Goal: Information Seeking & Learning: Learn about a topic

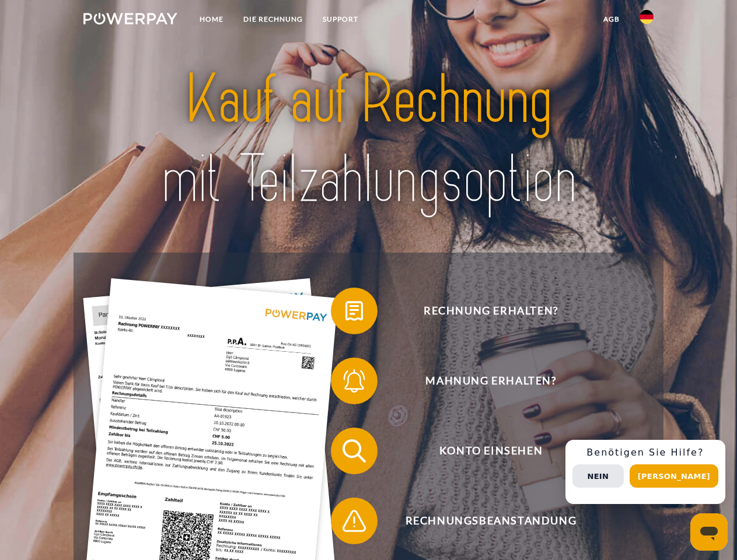
click at [130, 20] on img at bounding box center [130, 19] width 94 height 12
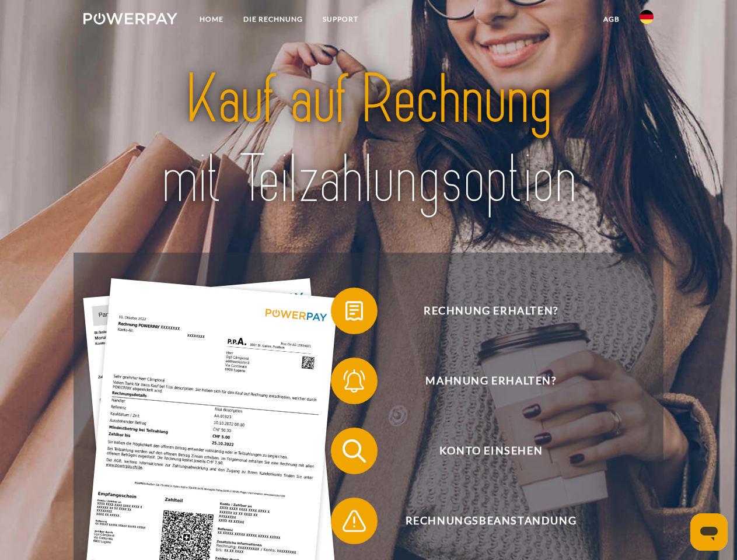
click at [646, 20] on img at bounding box center [646, 17] width 14 height 14
click at [611, 19] on link "agb" at bounding box center [611, 19] width 36 height 21
click at [345, 313] on span at bounding box center [336, 311] width 58 height 58
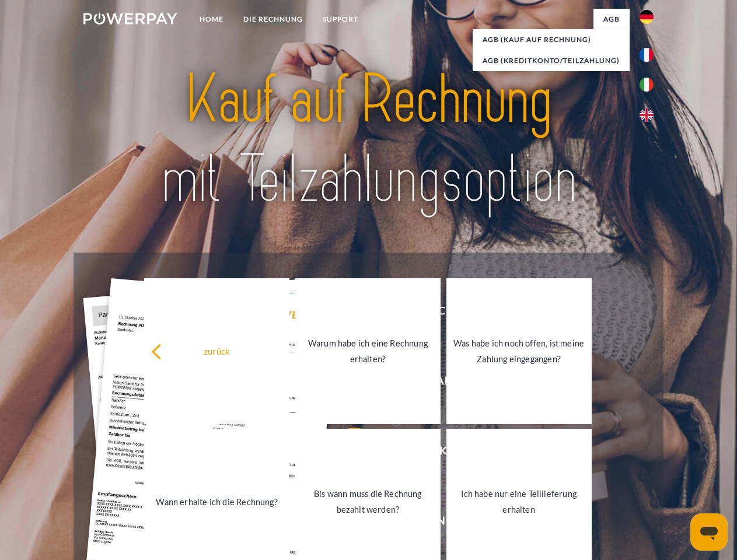
click at [345, 383] on link "Warum habe ich eine Rechnung erhalten?" at bounding box center [367, 351] width 145 height 146
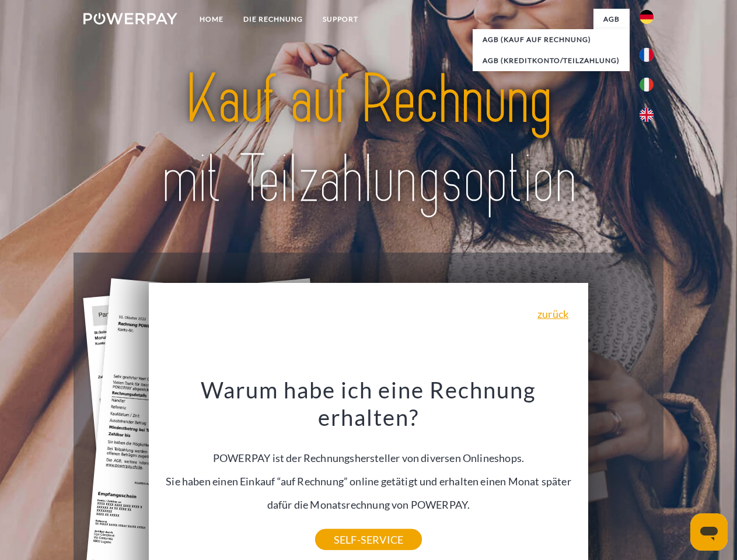
click at [345, 523] on div "Warum habe ich eine Rechnung erhalten? POWERPAY ist der Rechnungshersteller von…" at bounding box center [369, 458] width 426 height 164
click at [649, 472] on div "Rechnung erhalten? Mahnung erhalten? Konto einsehen" at bounding box center [368, 486] width 589 height 467
click at [621, 474] on span "Konto einsehen" at bounding box center [491, 451] width 286 height 47
click at [678, 476] on header "Home DIE RECHNUNG SUPPORT" at bounding box center [368, 403] width 737 height 806
